Goal: Navigation & Orientation: Find specific page/section

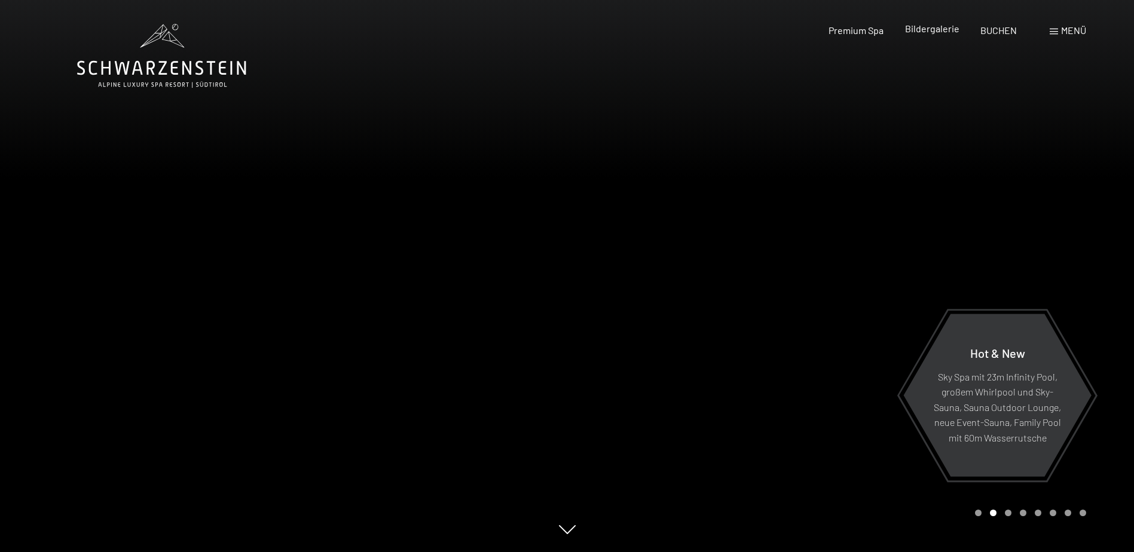
click at [945, 29] on span "Bildergalerie" at bounding box center [932, 28] width 54 height 11
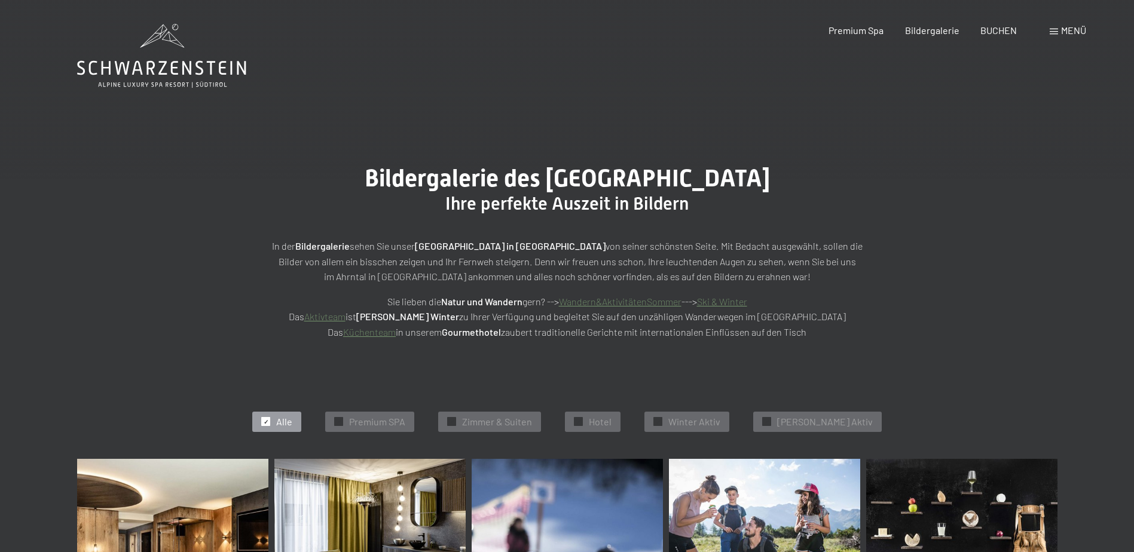
click at [161, 61] on icon at bounding box center [161, 56] width 169 height 64
click at [134, 66] on icon at bounding box center [161, 56] width 169 height 64
